Goal: Task Accomplishment & Management: Manage account settings

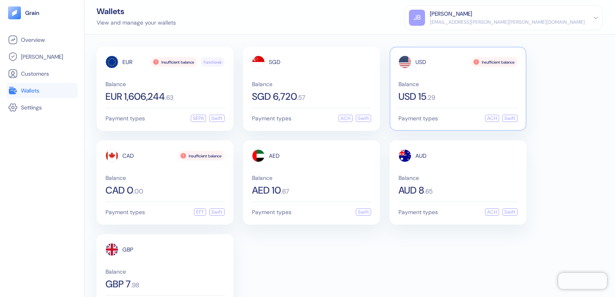
click at [476, 97] on div "USD 15 . 29" at bounding box center [457, 97] width 119 height 10
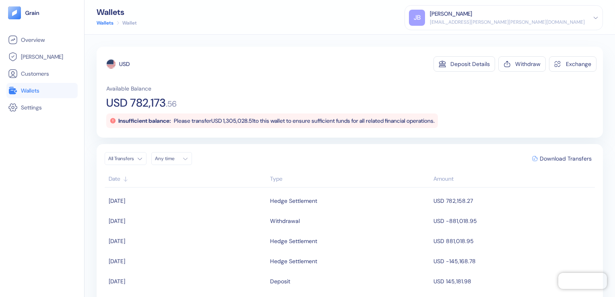
click at [36, 88] on span "Wallets" at bounding box center [30, 90] width 19 height 8
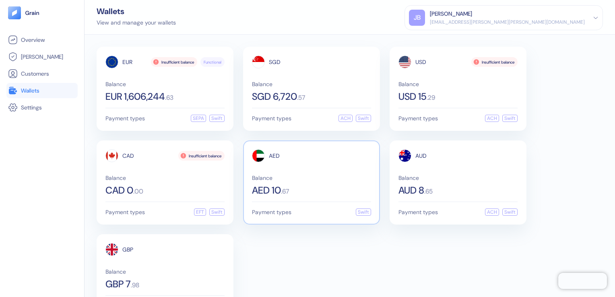
click at [319, 182] on div "Balance AED 10 . 67" at bounding box center [311, 185] width 119 height 20
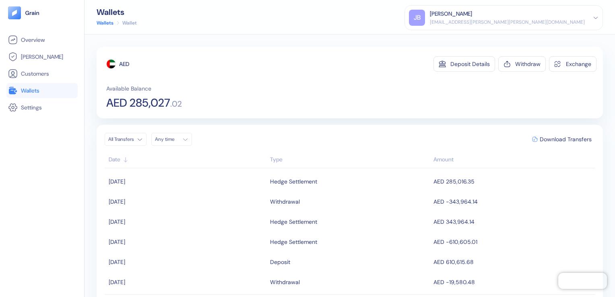
click at [32, 88] on span "Wallets" at bounding box center [30, 90] width 19 height 8
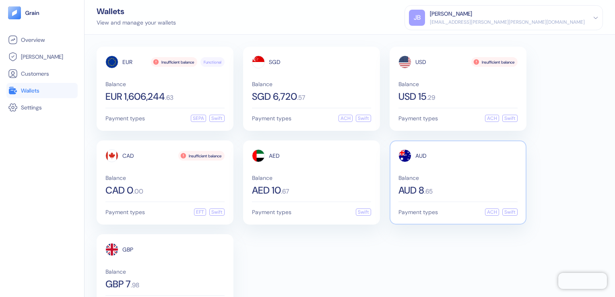
click at [452, 179] on span "Balance" at bounding box center [457, 178] width 119 height 6
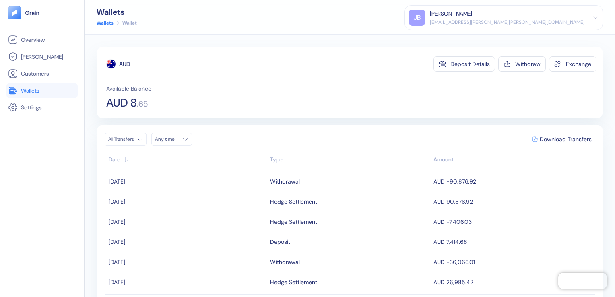
click at [32, 86] on span "Wallets" at bounding box center [30, 90] width 19 height 8
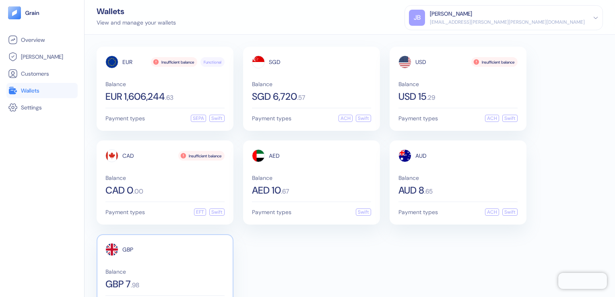
click at [164, 265] on div "GBP Balance GBP 7 . 98" at bounding box center [164, 266] width 119 height 46
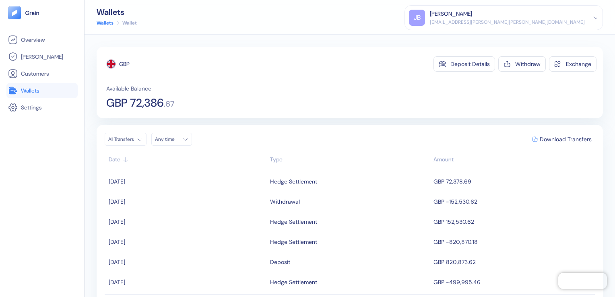
click at [27, 90] on span "Wallets" at bounding box center [30, 90] width 19 height 8
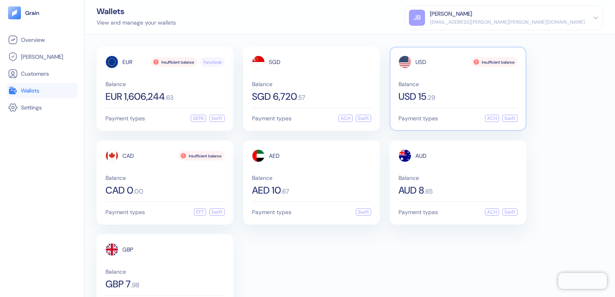
click at [449, 88] on div "Balance USD 15 . 29" at bounding box center [457, 91] width 119 height 20
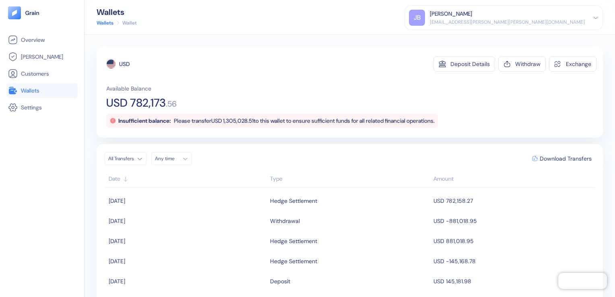
click at [352, 53] on div "USD Deposit Details Withdraw Exchange Available Balance USD 782,173 . 56 Insuff…" at bounding box center [350, 92] width 506 height 91
